Goal: Book appointment/travel/reservation: Book appointment/travel/reservation

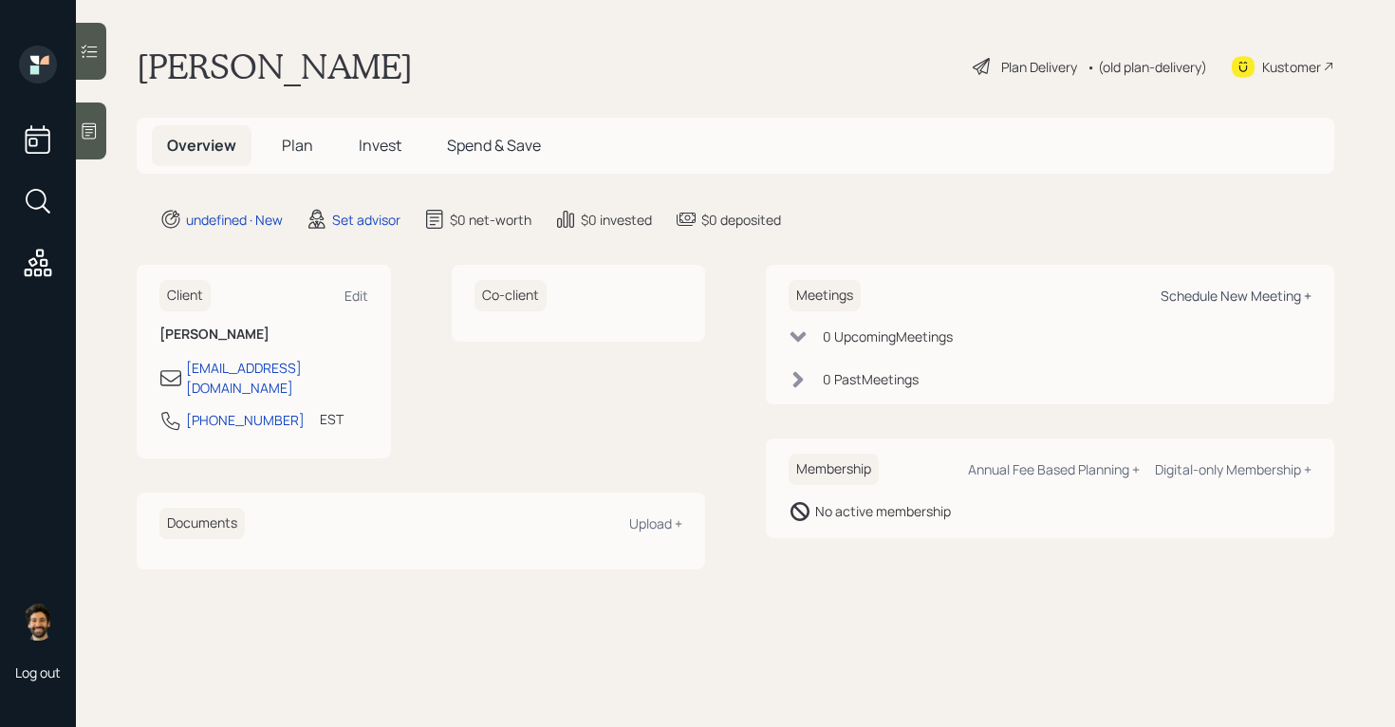
click at [1230, 301] on div "Schedule New Meeting +" at bounding box center [1235, 296] width 151 height 18
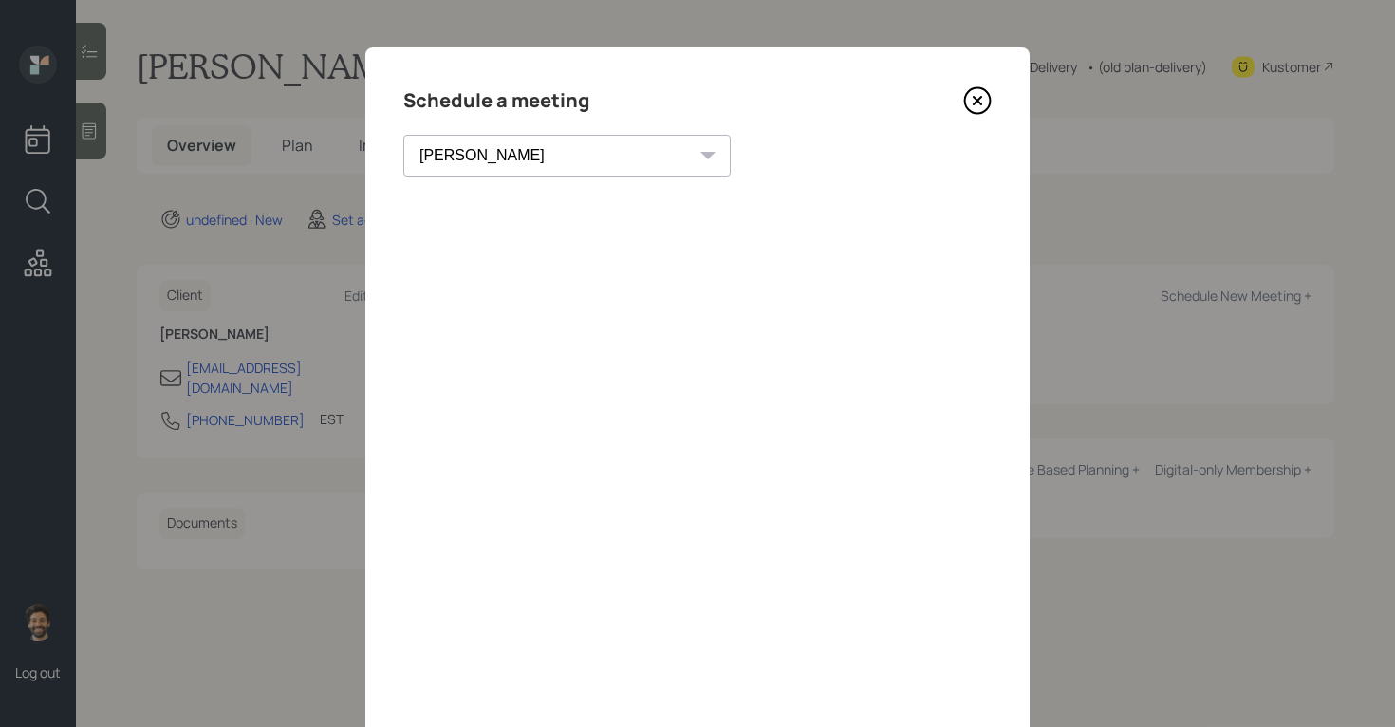
scroll to position [127, 0]
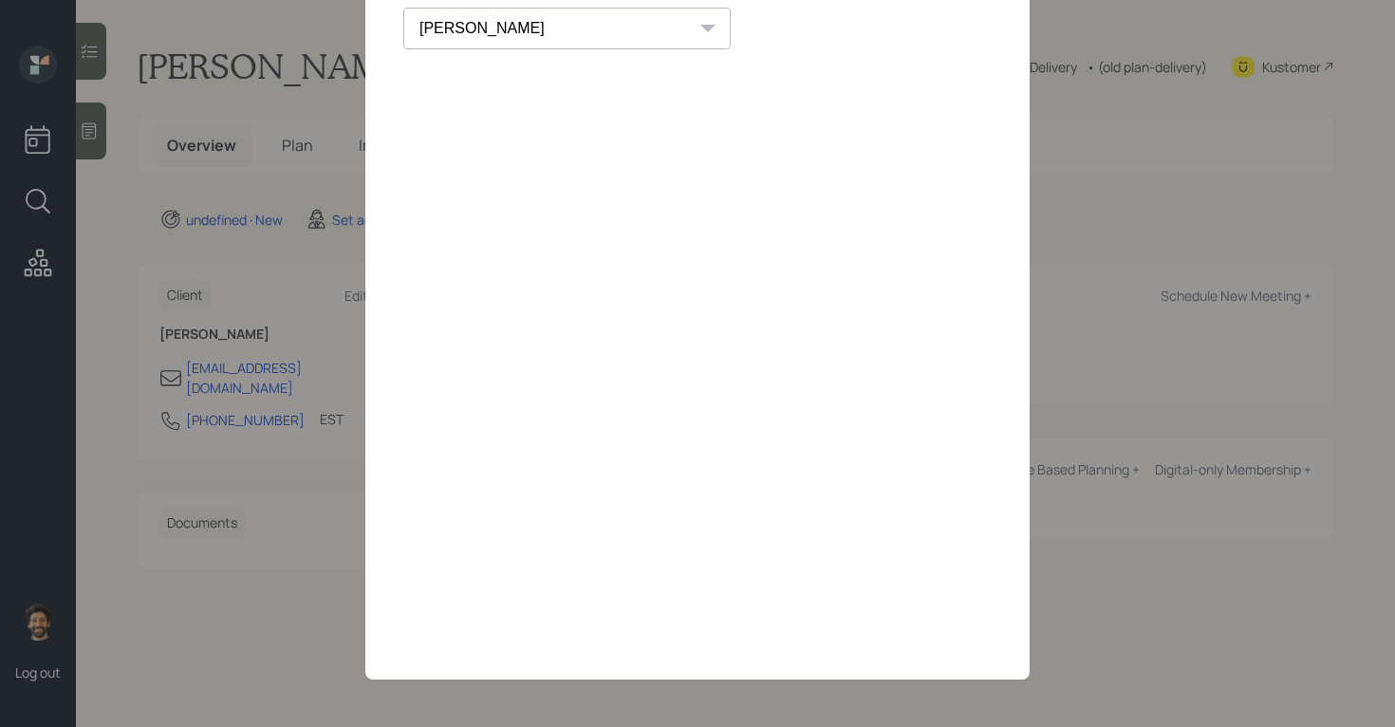
click at [498, 14] on select "[PERSON_NAME] [PERSON_NAME] [PERSON_NAME] [PERSON_NAME] [PERSON_NAME] [PERSON_N…" at bounding box center [566, 29] width 327 height 42
select select "f14b762f-c7c2-4b89-9227-8fa891345eea"
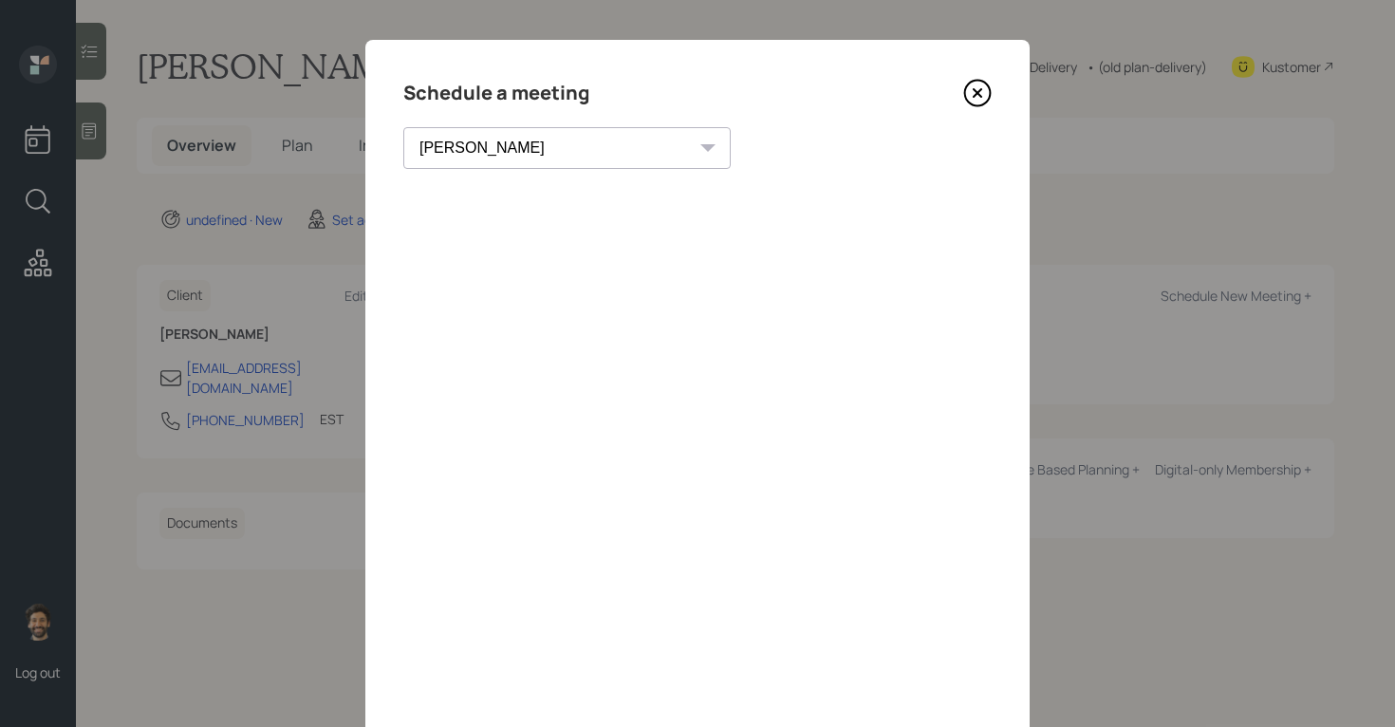
scroll to position [0, 0]
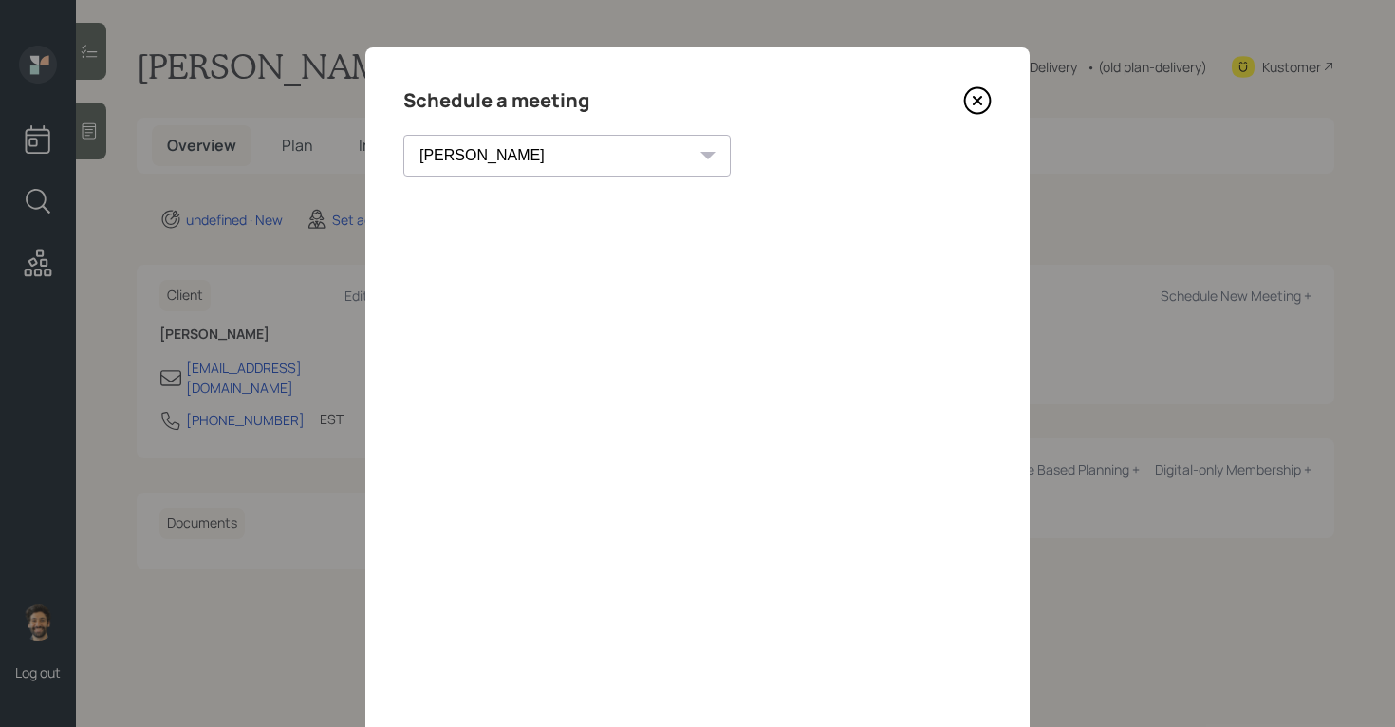
click at [980, 100] on icon at bounding box center [977, 100] width 28 height 28
